Goal: Task Accomplishment & Management: Use online tool/utility

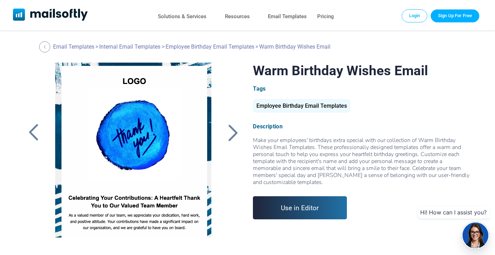
click at [235, 131] on div at bounding box center [232, 132] width 17 height 18
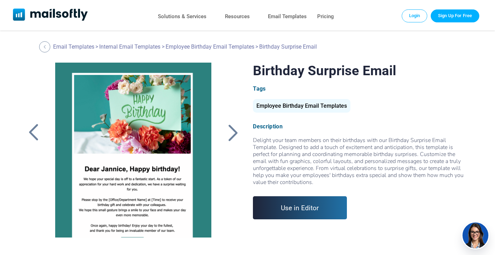
click at [231, 133] on div at bounding box center [232, 132] width 17 height 18
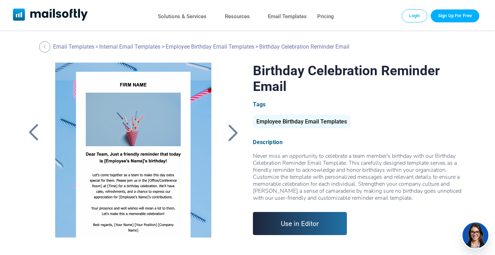
click at [231, 133] on div at bounding box center [232, 132] width 17 height 18
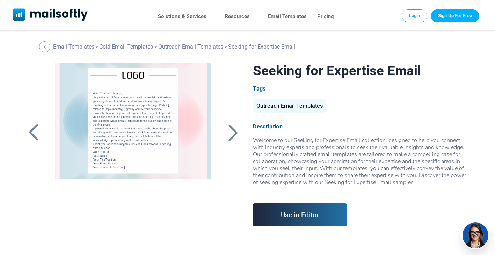
click at [231, 133] on div at bounding box center [232, 132] width 17 height 18
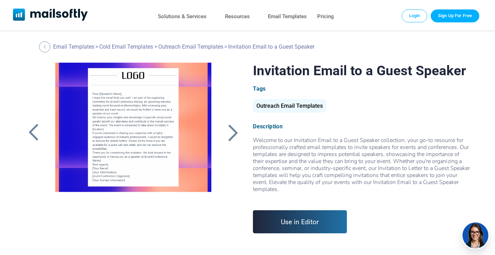
click at [231, 133] on div at bounding box center [232, 132] width 17 height 18
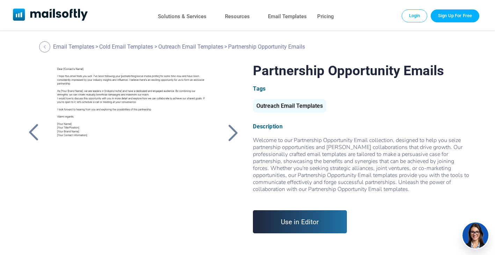
click at [231, 133] on div at bounding box center [232, 132] width 17 height 18
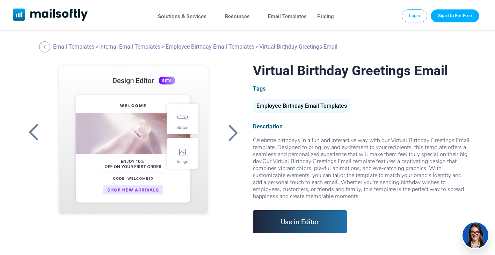
click at [41, 137] on div at bounding box center [33, 132] width 17 height 18
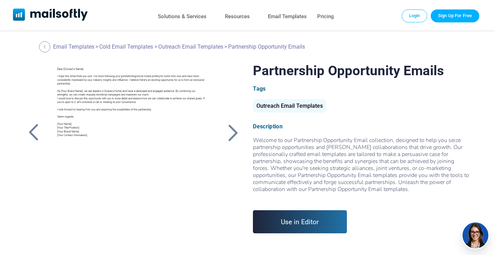
click at [41, 137] on div at bounding box center [33, 132] width 17 height 18
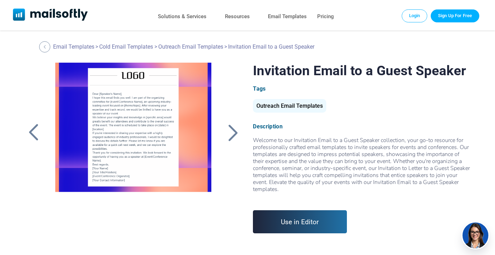
click at [41, 137] on div at bounding box center [33, 132] width 17 height 18
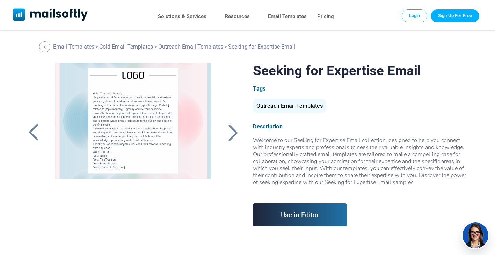
click at [41, 137] on div at bounding box center [33, 132] width 17 height 18
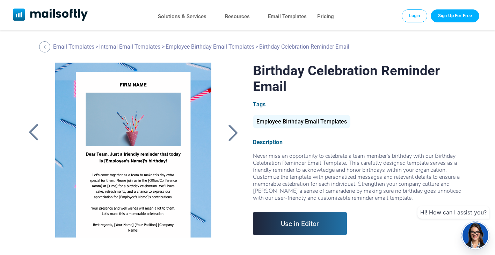
click at [30, 134] on div at bounding box center [33, 132] width 17 height 18
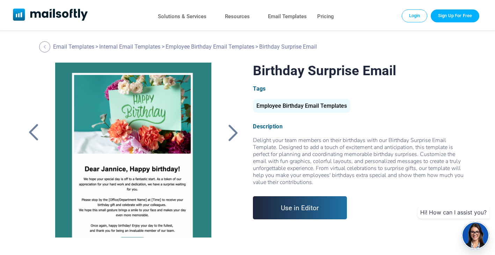
click at [31, 130] on div at bounding box center [33, 132] width 17 height 18
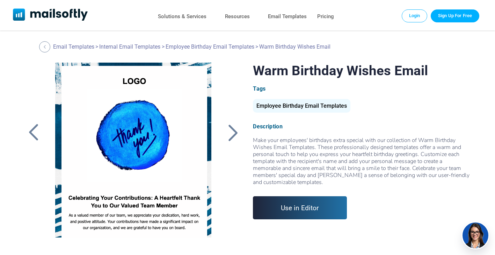
click at [226, 134] on div at bounding box center [232, 132] width 17 height 18
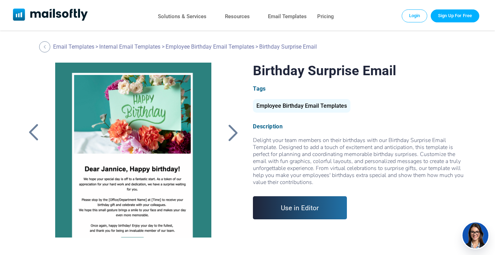
drag, startPoint x: 0, startPoint y: 0, endPoint x: 304, endPoint y: 211, distance: 369.9
click at [304, 211] on link "Use in Editor" at bounding box center [300, 207] width 94 height 23
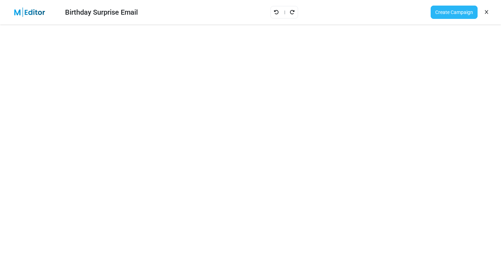
click at [448, 9] on link "Create Campaign" at bounding box center [453, 12] width 47 height 13
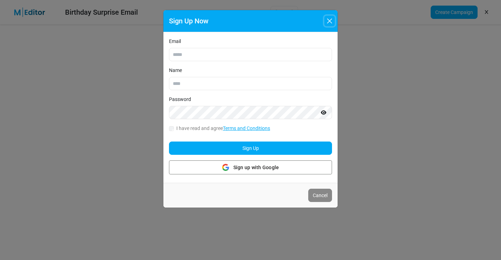
click at [329, 19] on button "Close" at bounding box center [329, 21] width 10 height 10
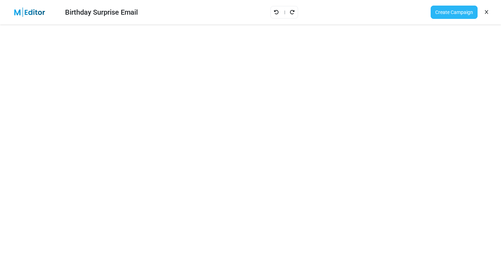
click at [461, 11] on link "Create Campaign" at bounding box center [453, 12] width 47 height 13
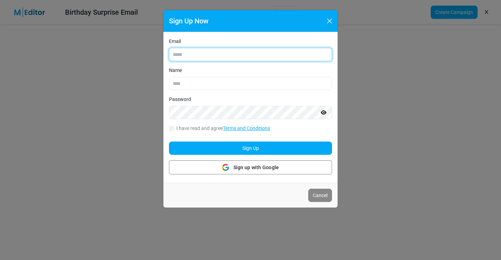
click at [266, 55] on input "Email" at bounding box center [250, 54] width 163 height 13
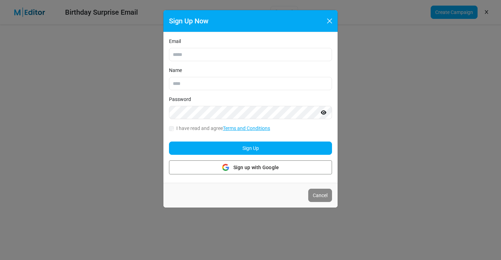
click at [172, 134] on div "Email Name Password I have read and agree Terms and Conditions Registration suc…" at bounding box center [250, 107] width 174 height 151
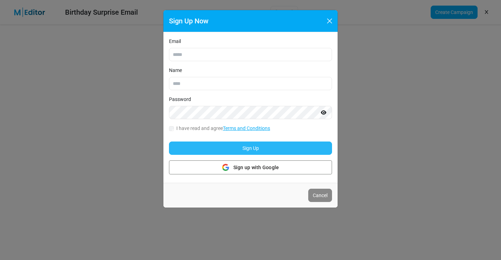
click at [244, 145] on button "Sign Up" at bounding box center [250, 148] width 163 height 13
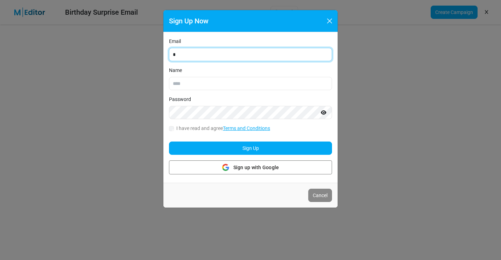
type input "**********"
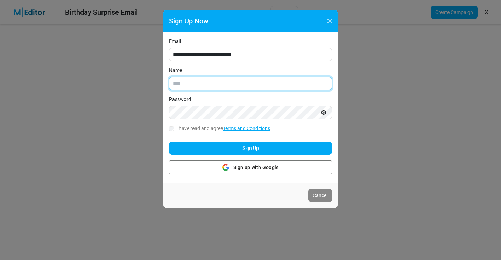
click at [202, 83] on input "Name" at bounding box center [250, 83] width 163 height 13
type input "**********"
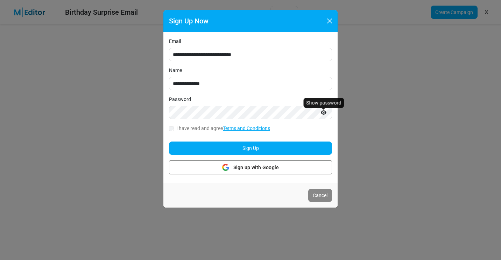
click at [326, 113] on icon "Show password" at bounding box center [324, 112] width 6 height 5
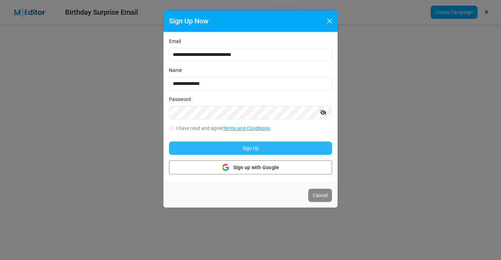
click at [213, 148] on button "Sign Up" at bounding box center [250, 148] width 163 height 13
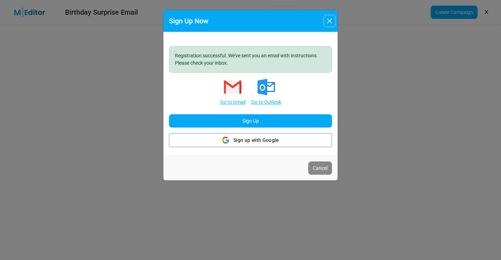
click at [326, 22] on button "Close" at bounding box center [329, 21] width 10 height 10
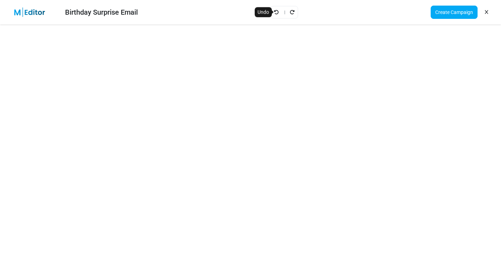
click at [275, 11] on icon "Undo" at bounding box center [276, 12] width 5 height 5
click at [442, 15] on link "Create Campaign" at bounding box center [453, 12] width 47 height 13
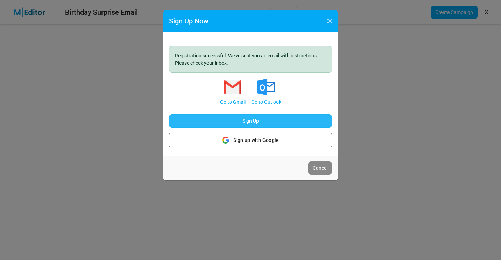
click at [261, 121] on button "Sign Up" at bounding box center [250, 120] width 163 height 13
click at [267, 122] on button "Sign Up" at bounding box center [250, 120] width 163 height 13
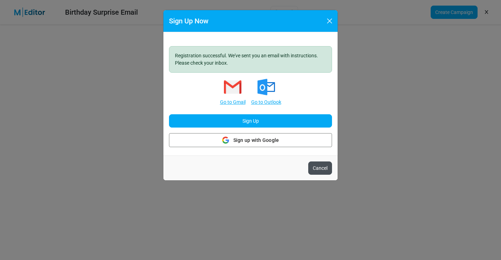
click at [320, 171] on button "Cancel" at bounding box center [320, 168] width 24 height 13
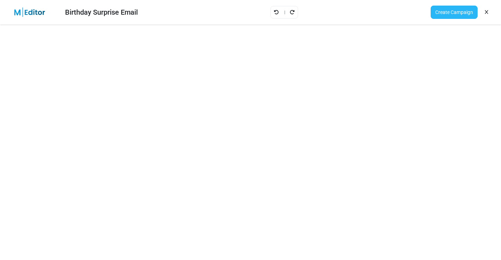
click at [452, 13] on link "Create Campaign" at bounding box center [453, 12] width 47 height 13
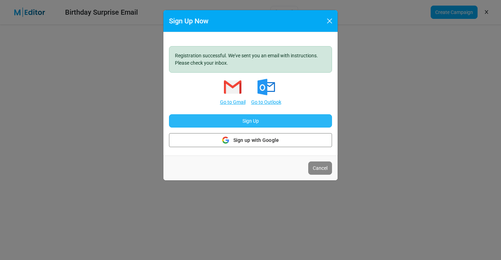
click at [250, 119] on button "Sign Up" at bounding box center [250, 120] width 163 height 13
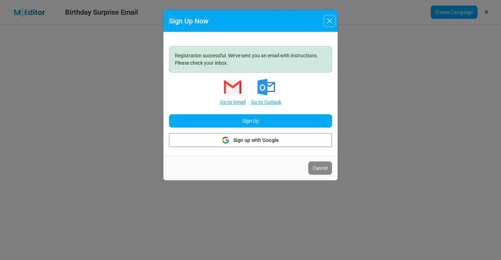
click at [330, 24] on button "Close" at bounding box center [329, 21] width 10 height 10
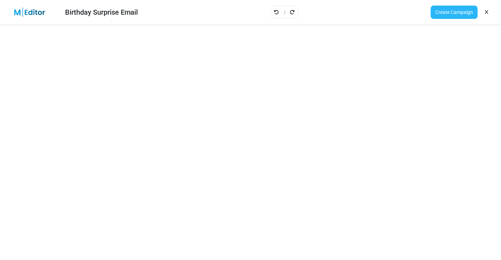
click at [450, 9] on link "Create Campaign" at bounding box center [453, 12] width 47 height 13
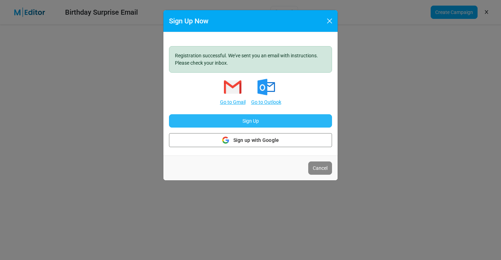
click at [262, 123] on button "Sign Up" at bounding box center [250, 120] width 163 height 13
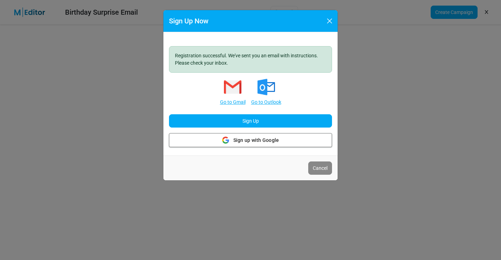
click at [264, 141] on span "Sign up with Google" at bounding box center [256, 140] width 46 height 7
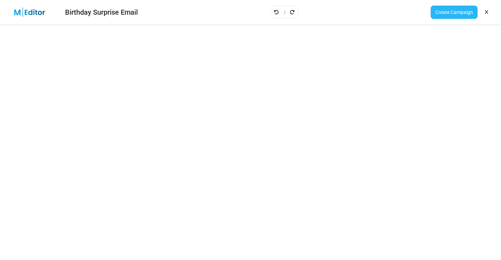
click at [463, 14] on link "Create Campaign" at bounding box center [453, 12] width 47 height 13
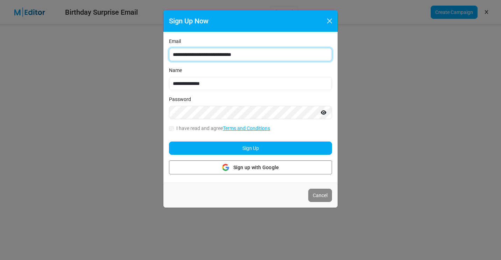
click at [267, 53] on input "**********" at bounding box center [250, 54] width 163 height 13
type input "**********"
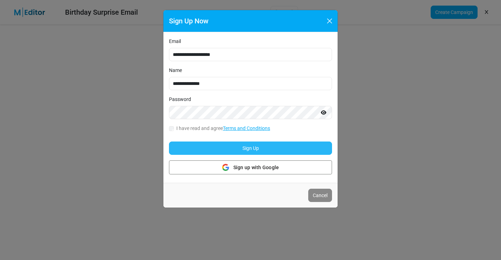
click at [305, 149] on button "Sign Up" at bounding box center [250, 148] width 163 height 13
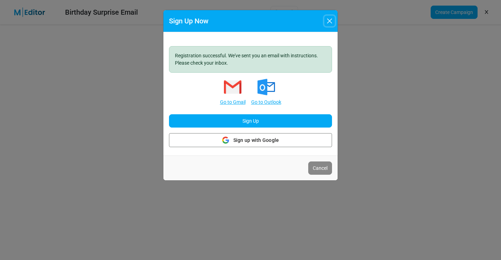
click at [330, 18] on button "Close" at bounding box center [329, 21] width 10 height 10
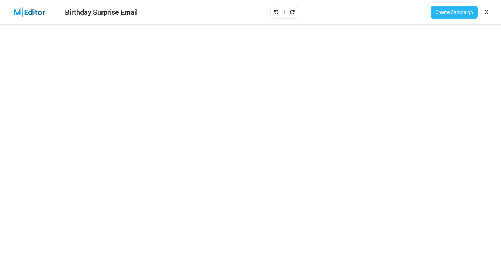
click at [448, 14] on link "Create Campaign" at bounding box center [453, 12] width 47 height 13
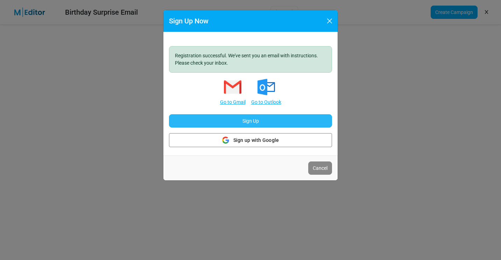
click at [241, 121] on button "Sign Up" at bounding box center [250, 120] width 163 height 13
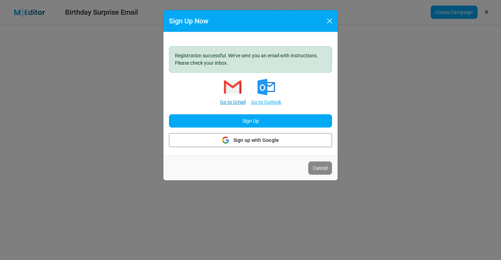
click at [237, 103] on link "Go to Gmail" at bounding box center [233, 102] width 26 height 7
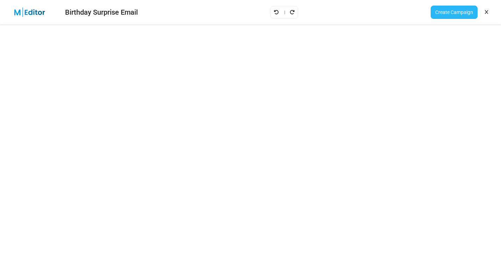
click at [455, 14] on link "Create Campaign" at bounding box center [453, 12] width 47 height 13
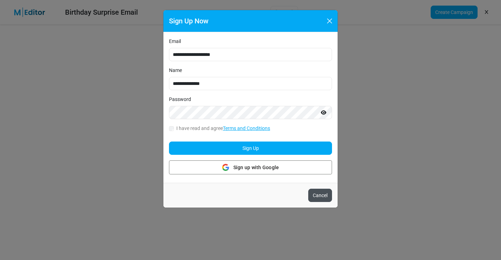
click at [322, 191] on button "Cancel" at bounding box center [320, 195] width 24 height 13
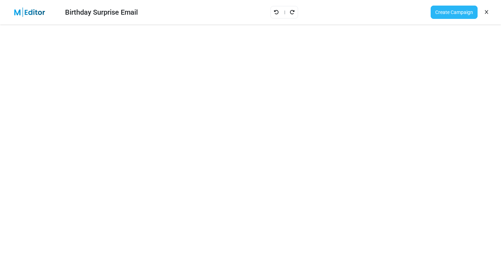
click at [444, 13] on link "Create Campaign" at bounding box center [453, 12] width 47 height 13
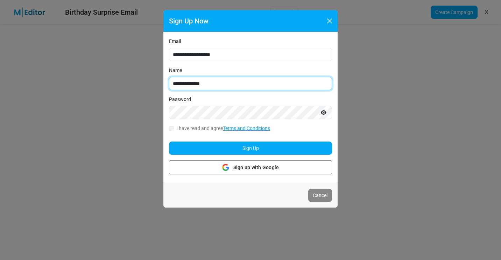
click at [287, 79] on input "**********" at bounding box center [250, 83] width 163 height 13
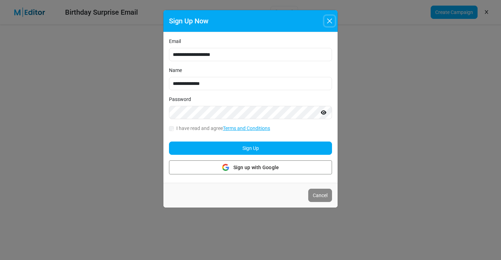
click at [332, 21] on button "Close" at bounding box center [329, 21] width 10 height 10
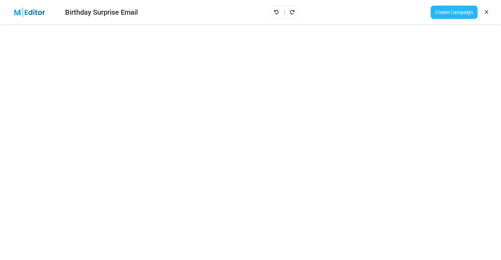
click at [445, 12] on link "Create Campaign" at bounding box center [453, 12] width 47 height 13
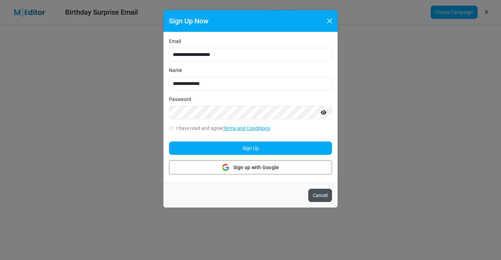
click at [324, 195] on button "Cancel" at bounding box center [320, 195] width 24 height 13
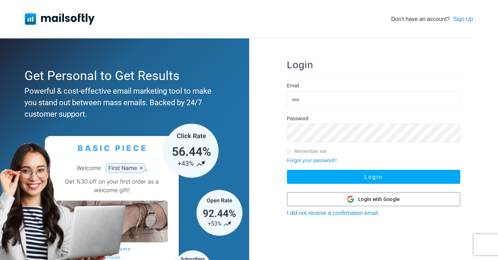
type input "**********"
click at [330, 120] on div "Password Remember me" at bounding box center [373, 136] width 173 height 42
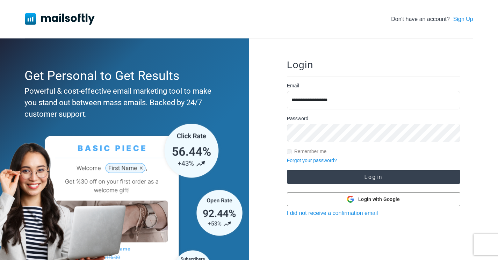
click at [432, 174] on button "Login" at bounding box center [373, 177] width 173 height 14
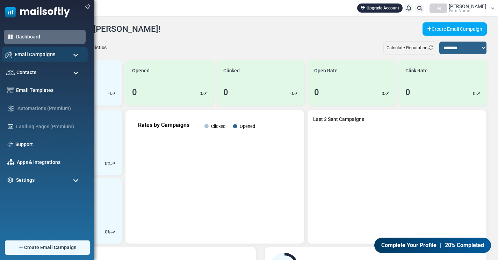
click at [17, 52] on span "Email Campaigns" at bounding box center [35, 55] width 41 height 8
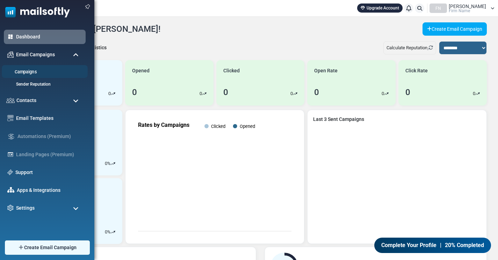
click at [25, 71] on link "Campaigns" at bounding box center [44, 72] width 84 height 7
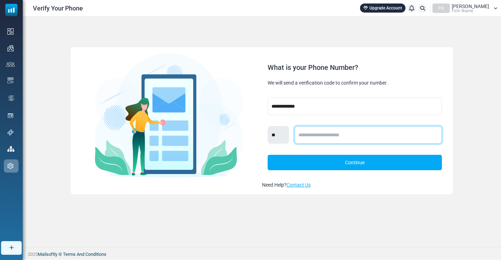
click at [331, 142] on input "text" at bounding box center [367, 134] width 147 height 17
type input "**********"
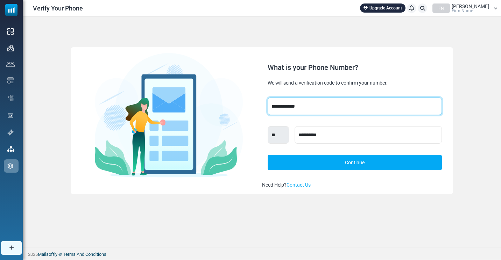
select select "**"
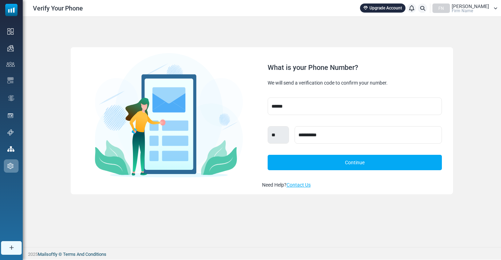
click at [346, 157] on link "Continue" at bounding box center [355, 162] width 174 height 15
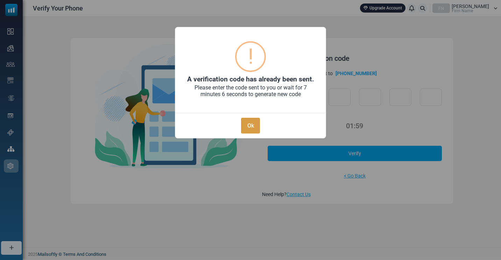
click at [252, 123] on button "Ok" at bounding box center [250, 126] width 19 height 16
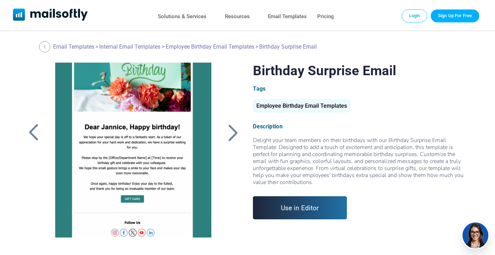
scroll to position [60, 0]
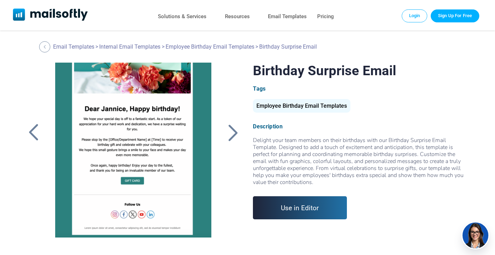
click at [124, 158] on div at bounding box center [134, 150] width 174 height 175
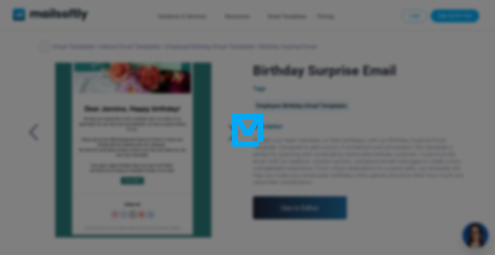
scroll to position [0, 0]
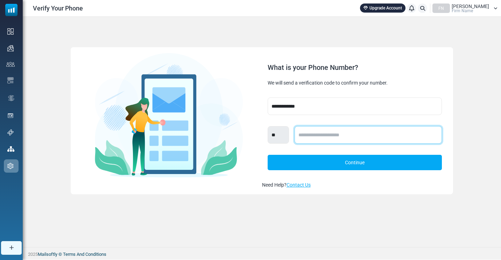
click at [344, 137] on input "text" at bounding box center [367, 134] width 147 height 17
type input "**********"
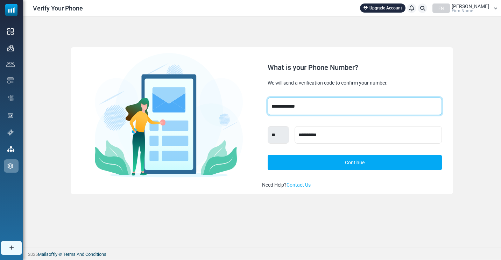
select select "**"
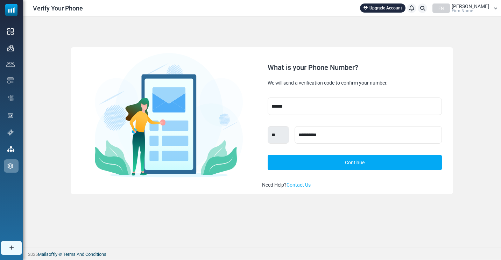
click at [308, 159] on link "Continue" at bounding box center [355, 162] width 174 height 15
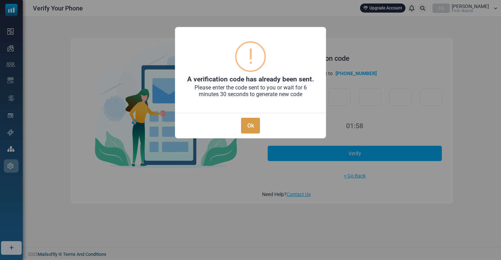
click at [243, 120] on button "Ok" at bounding box center [250, 126] width 19 height 16
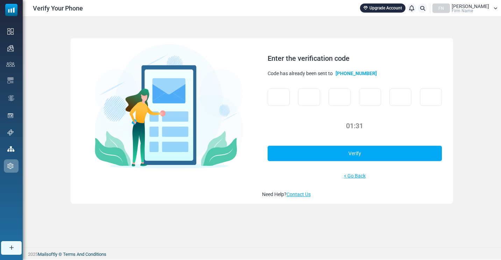
click at [495, 5] on div "FN Sandylee Mc Leod Firm Name" at bounding box center [464, 7] width 65 height 9
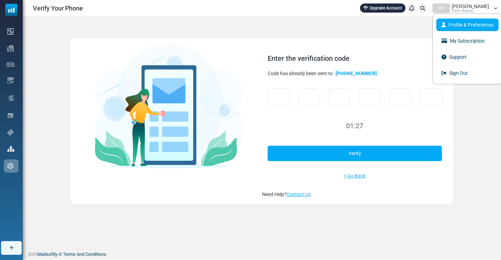
click at [478, 23] on link "Profile & Preferences" at bounding box center [467, 25] width 62 height 13
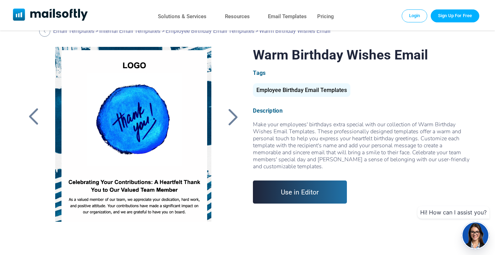
click at [234, 115] on div at bounding box center [232, 117] width 17 height 18
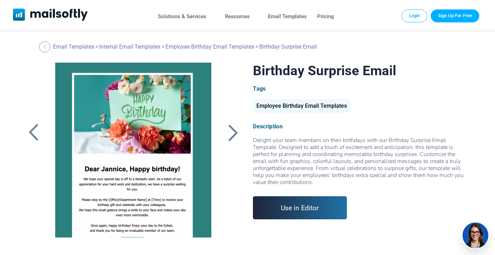
click at [314, 205] on link "Use in Editor" at bounding box center [300, 207] width 94 height 23
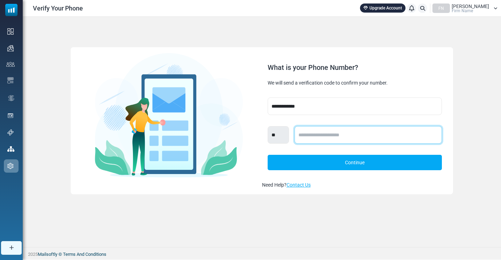
click at [331, 139] on input "text" at bounding box center [367, 134] width 147 height 17
type input "**********"
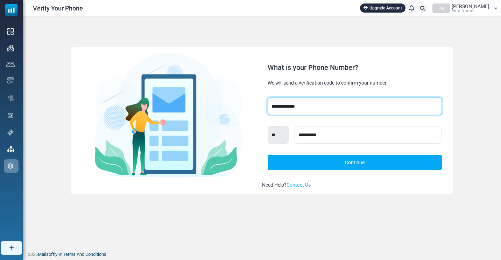
select select "**"
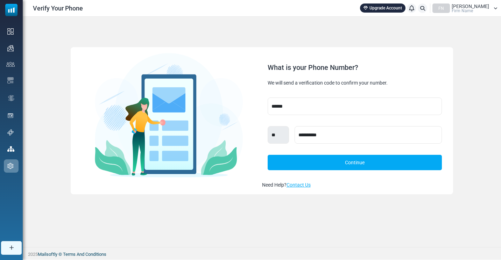
click at [320, 165] on link "Continue" at bounding box center [355, 162] width 174 height 15
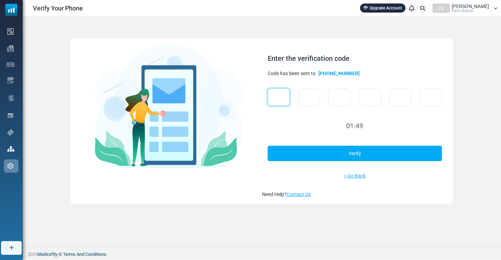
click at [282, 99] on input "text" at bounding box center [279, 96] width 22 height 17
type input "*"
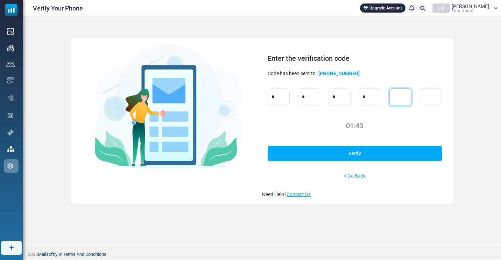
type input "*"
click at [334, 155] on link "Verify" at bounding box center [355, 153] width 174 height 15
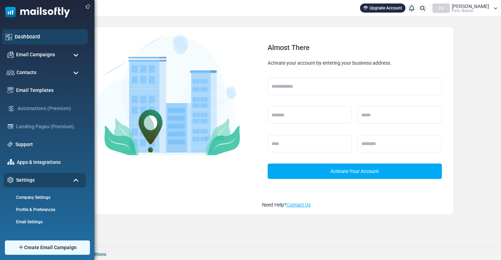
click at [16, 39] on link "Dashboard" at bounding box center [49, 37] width 69 height 8
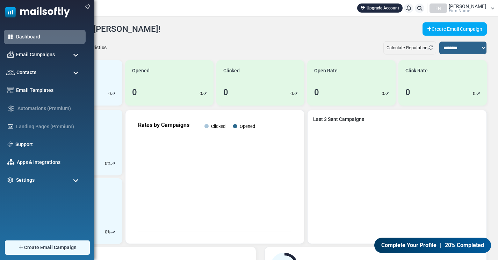
click at [7, 47] on ul "Dashboard Email Campaigns Campaigns Sender Reputation Contacts Contacts Contact…" at bounding box center [45, 109] width 91 height 158
click at [14, 56] on div "Email Campaigns" at bounding box center [45, 54] width 86 height 15
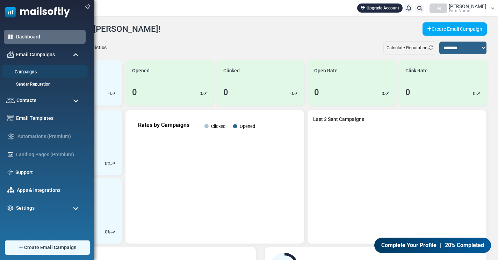
click at [43, 76] on li "Campaigns" at bounding box center [45, 71] width 86 height 13
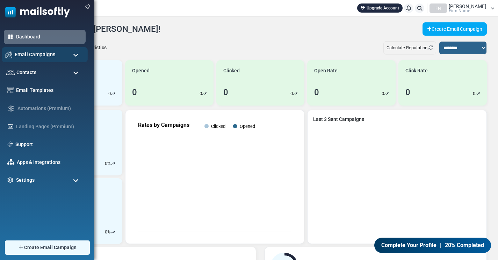
click at [48, 57] on span "Email Campaigns" at bounding box center [35, 55] width 41 height 8
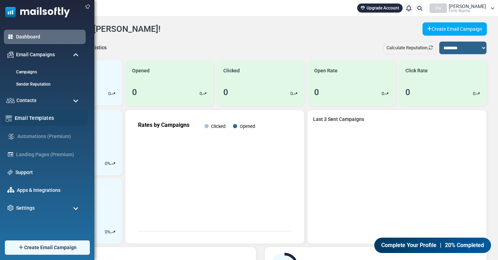
click at [40, 118] on link "Email Templates" at bounding box center [49, 118] width 69 height 8
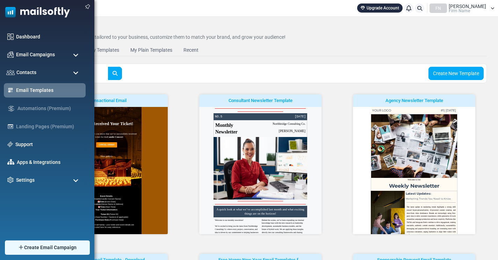
click at [75, 57] on span at bounding box center [76, 55] width 6 height 6
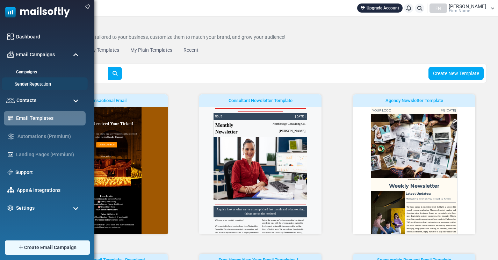
click at [47, 84] on link "Sender Reputation" at bounding box center [44, 84] width 84 height 7
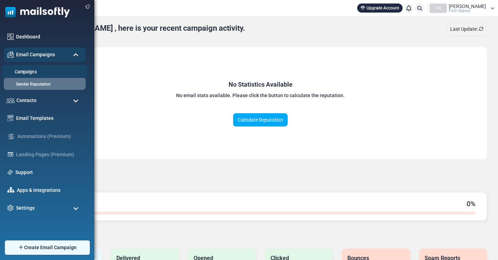
click at [35, 74] on link "Campaigns" at bounding box center [44, 72] width 84 height 7
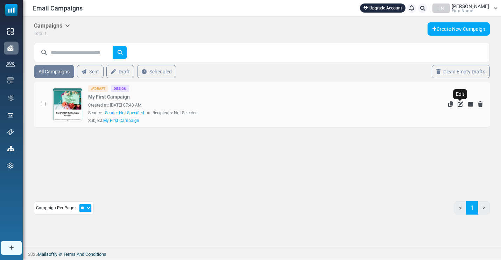
click at [460, 105] on icon "Edit" at bounding box center [460, 104] width 6 height 6
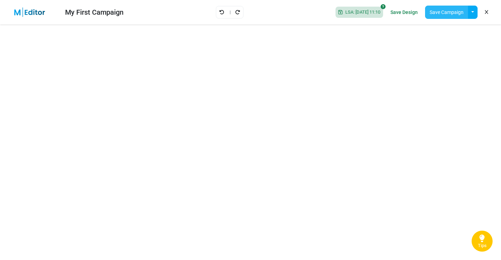
click at [457, 12] on button "Save Campaign" at bounding box center [446, 12] width 43 height 13
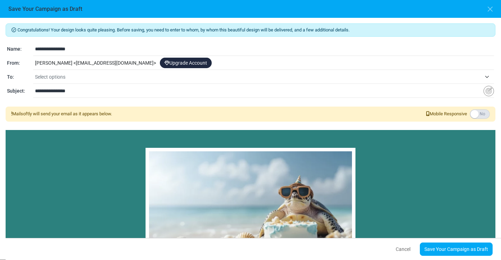
click at [479, 113] on label at bounding box center [480, 113] width 20 height 9
click at [154, 61] on div "[PERSON_NAME] < [EMAIL_ADDRESS][DOMAIN_NAME] > Upgrade Account" at bounding box center [263, 63] width 461 height 13
click at [129, 59] on div "[PERSON_NAME] < [EMAIL_ADDRESS][DOMAIN_NAME] > Upgrade Account" at bounding box center [263, 63] width 461 height 13
drag, startPoint x: 129, startPoint y: 59, endPoint x: 123, endPoint y: 63, distance: 6.7
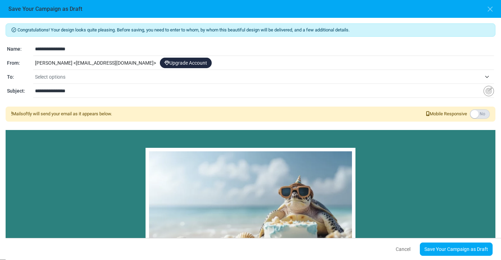
click at [123, 63] on div "Sandylee McLeod < sgomezp1121-gmail@cc.mailsends.net > Upgrade Account" at bounding box center [263, 63] width 461 height 13
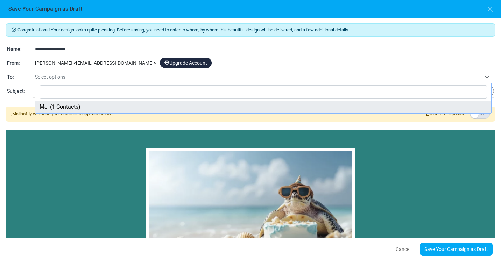
click at [76, 79] on span "Select options" at bounding box center [258, 77] width 446 height 8
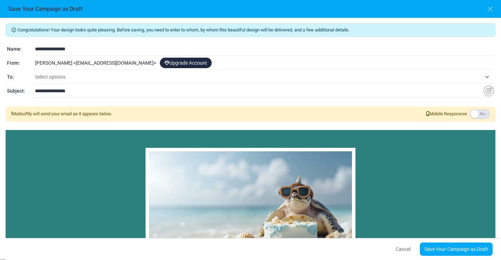
click at [103, 65] on div "Sandylee McLeod < sgomezp1121-gmail@cc.mailsends.net > Upgrade Account" at bounding box center [263, 63] width 461 height 13
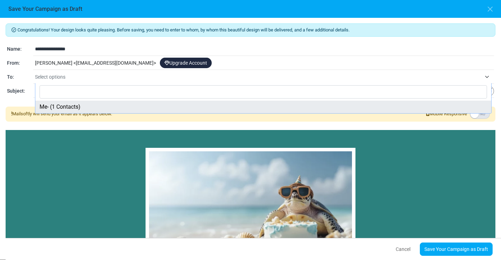
click at [110, 78] on span "Select options" at bounding box center [258, 77] width 446 height 8
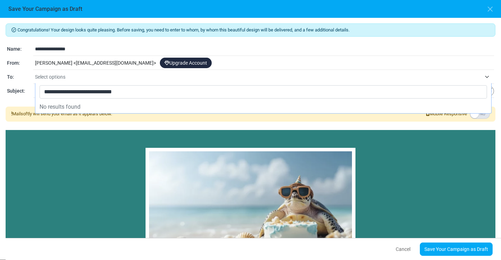
type input "**********"
click at [142, 88] on input "**********" at bounding box center [263, 91] width 447 height 13
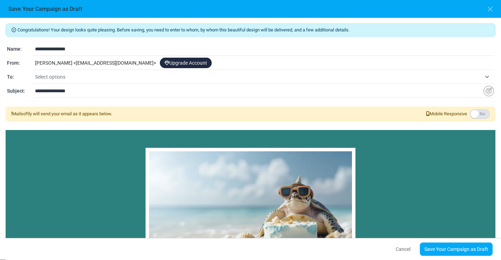
click at [141, 80] on span "Select options" at bounding box center [258, 77] width 446 height 8
click at [141, 77] on span "Select options" at bounding box center [258, 77] width 446 height 8
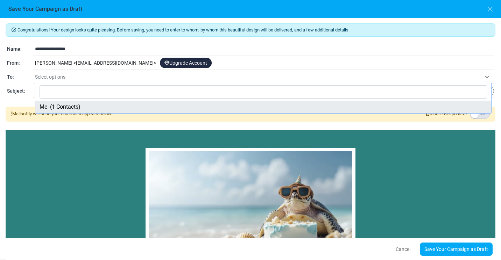
select select "*****"
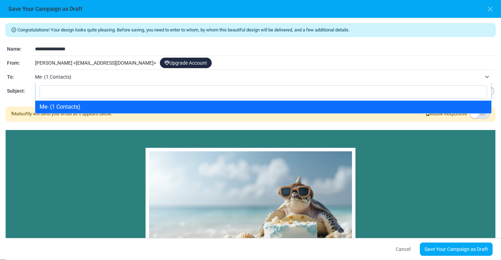
click at [94, 77] on span "Me- (1 Contacts)" at bounding box center [258, 77] width 446 height 8
click at [87, 96] on input "Search" at bounding box center [263, 91] width 447 height 13
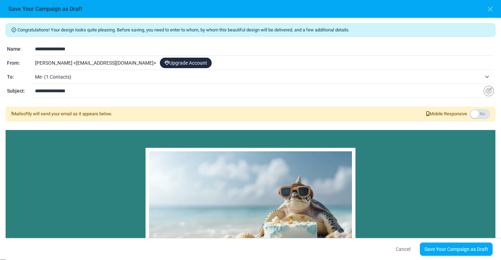
click at [90, 80] on span "Me- (1 Contacts)" at bounding box center [258, 77] width 446 height 8
click at [89, 72] on span "Me- (1 Contacts)" at bounding box center [264, 77] width 459 height 13
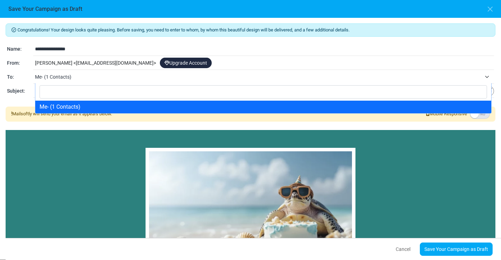
click at [89, 72] on span "Me- (1 Contacts)" at bounding box center [264, 77] width 459 height 13
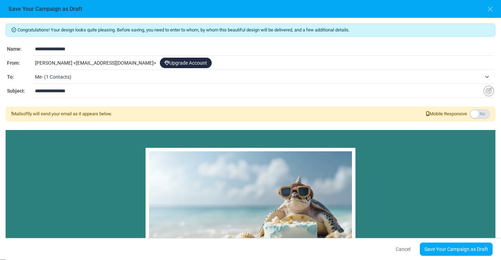
click at [133, 63] on div "Sandylee McLeod < sgomezp1121-gmail@cc.mailsends.net > Upgrade Account" at bounding box center [263, 63] width 461 height 13
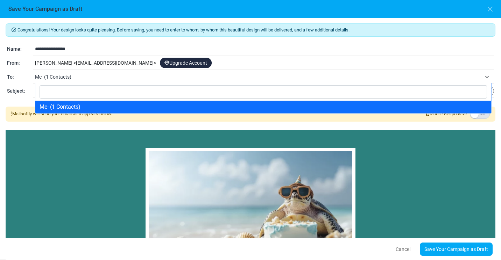
click at [79, 77] on span "Me- (1 Contacts)" at bounding box center [258, 77] width 446 height 8
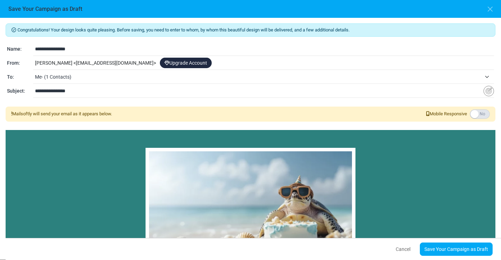
click at [69, 94] on input "**********" at bounding box center [259, 90] width 448 height 13
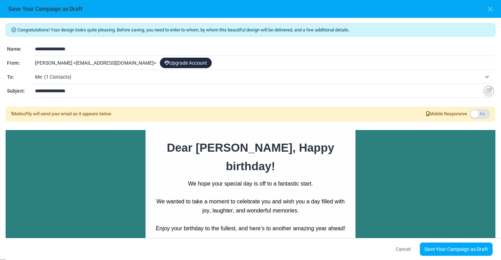
scroll to position [220, 0]
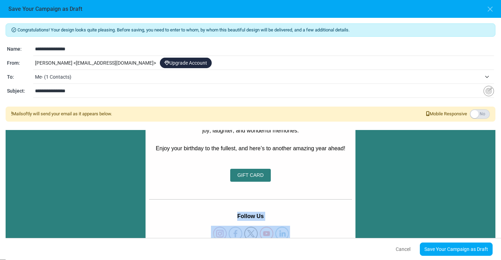
drag, startPoint x: 294, startPoint y: 218, endPoint x: 220, endPoint y: 194, distance: 78.1
click at [220, 196] on div "Follow Us Lorem ipsum dolor sit amet, consectetur adipiscing elit, sed do eiusm…" at bounding box center [250, 232] width 210 height 73
drag, startPoint x: 220, startPoint y: 194, endPoint x: 326, endPoint y: 218, distance: 108.7
click at [326, 226] on td at bounding box center [250, 233] width 203 height 15
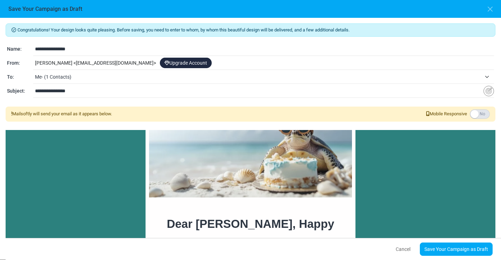
scroll to position [65, 0]
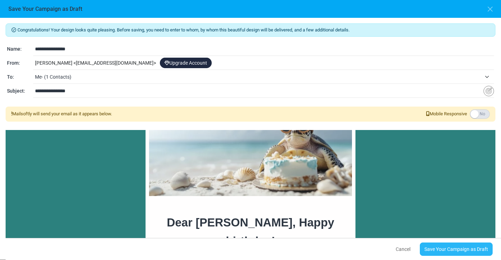
click at [441, 249] on link "Save Your Campaign as Draft" at bounding box center [456, 249] width 73 height 13
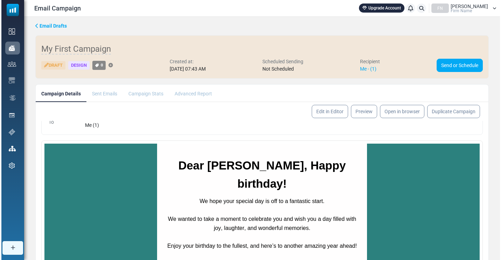
scroll to position [40, 0]
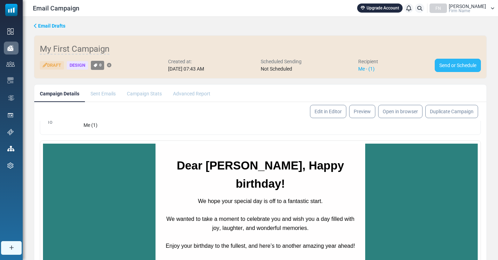
click at [450, 66] on link "Send or Schedule" at bounding box center [458, 65] width 46 height 13
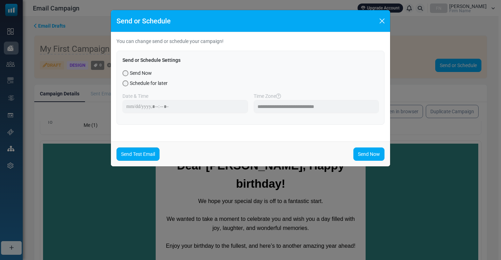
click at [153, 154] on link "Send Test Email" at bounding box center [137, 154] width 43 height 13
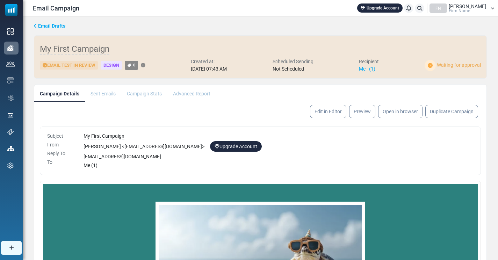
click at [114, 64] on div "Design" at bounding box center [111, 65] width 21 height 9
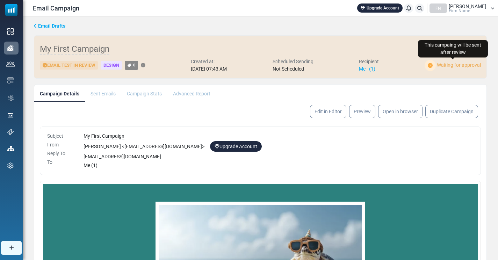
click at [455, 65] on span "Waiting for approval" at bounding box center [459, 65] width 44 height 6
click at [430, 66] on img at bounding box center [430, 66] width 11 height 12
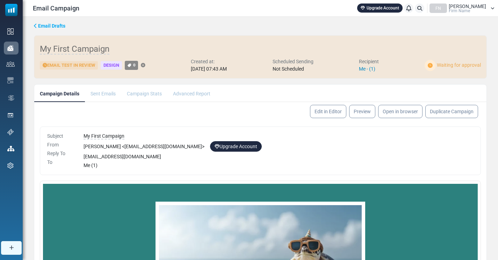
click at [375, 67] on link "Me - (1)" at bounding box center [367, 69] width 16 height 6
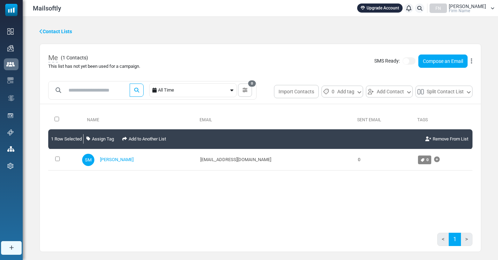
click at [65, 33] on link "Contact Lists" at bounding box center [56, 31] width 33 height 7
